Goal: Navigation & Orientation: Understand site structure

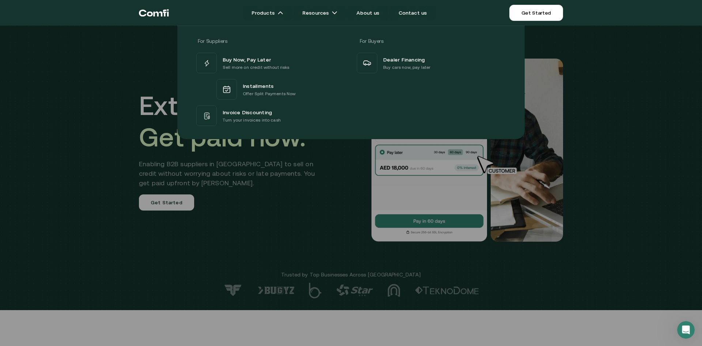
click at [606, 177] on div at bounding box center [351, 199] width 702 height 346
